Goal: Find specific page/section: Find specific page/section

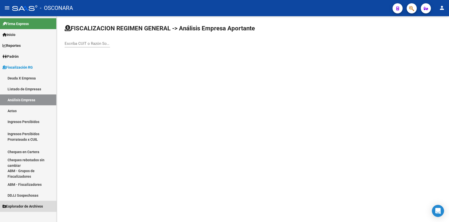
click at [36, 205] on span "Explorador de Archivos" at bounding box center [23, 206] width 40 height 6
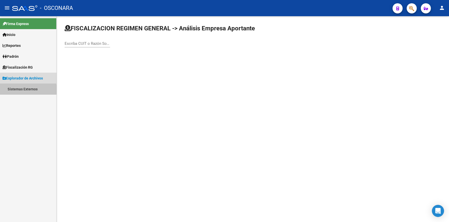
click at [22, 89] on link "Sistemas Externos" at bounding box center [28, 88] width 56 height 11
click at [22, 99] on link "Inserciones Manuales de Padrón Ágil" at bounding box center [28, 99] width 56 height 11
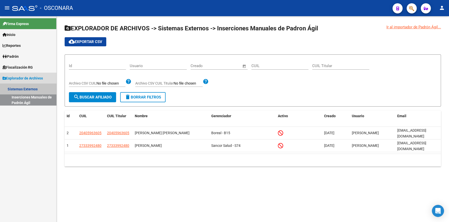
click at [21, 88] on link "Sistemas Externos" at bounding box center [28, 88] width 56 height 11
click at [24, 100] on link "Inserciones Manuales de Padrón Ágil" at bounding box center [28, 99] width 56 height 11
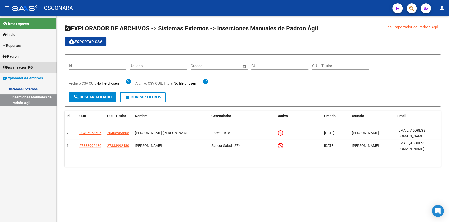
click at [35, 70] on link "Fiscalización RG" at bounding box center [28, 67] width 56 height 11
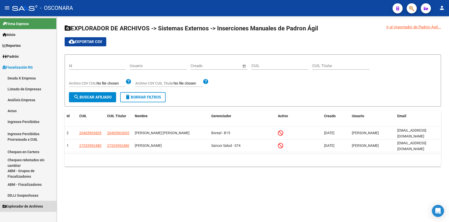
click at [37, 207] on span "Explorador de Archivos" at bounding box center [23, 206] width 40 height 6
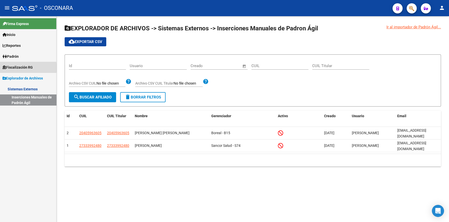
click at [23, 67] on span "Fiscalización RG" at bounding box center [18, 67] width 30 height 6
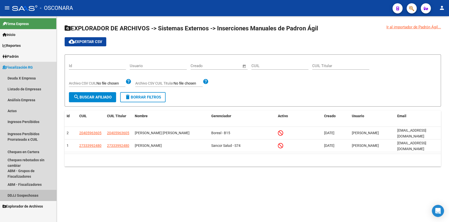
click at [31, 193] on link "DDJJ Sospechosas" at bounding box center [28, 194] width 56 height 11
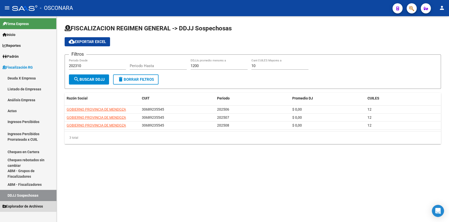
click at [37, 204] on span "Explorador de Archivos" at bounding box center [23, 206] width 40 height 6
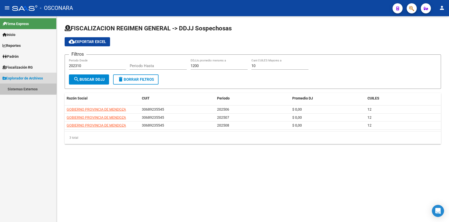
click at [26, 87] on link "Sistemas Externos" at bounding box center [28, 88] width 56 height 11
